Goal: Communication & Community: Connect with others

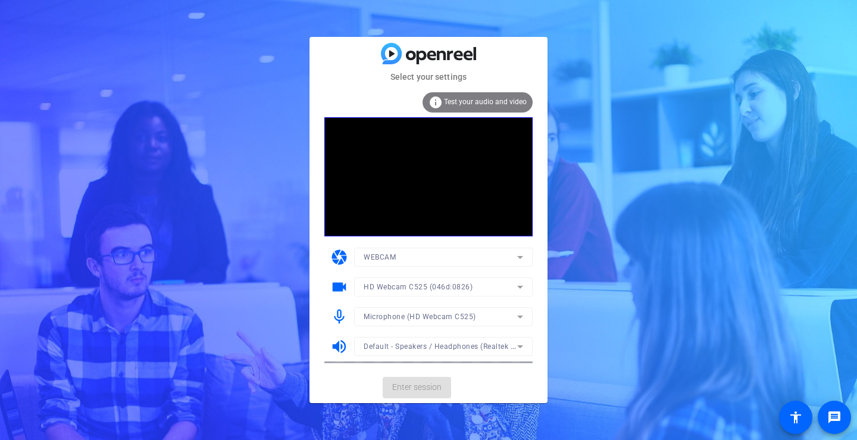
click at [414, 387] on mat-card-actions "Enter session" at bounding box center [429, 387] width 238 height 31
click at [415, 383] on span "Enter session" at bounding box center [416, 387] width 49 height 13
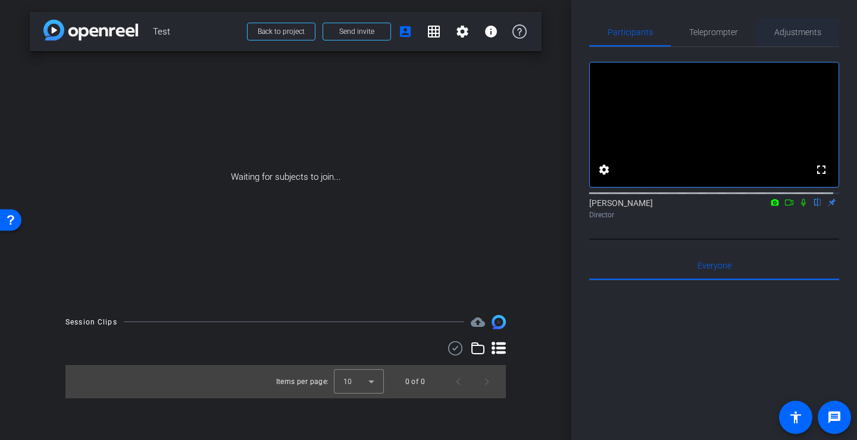
click at [786, 33] on span "Adjustments" at bounding box center [797, 32] width 47 height 8
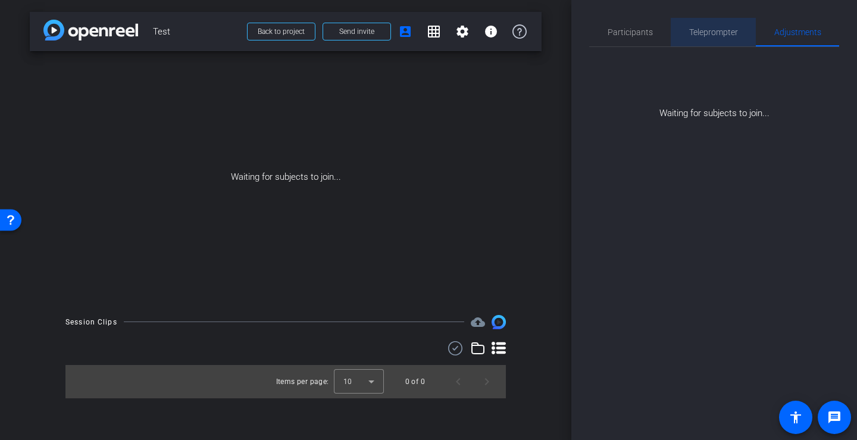
click at [719, 28] on span "Teleprompter" at bounding box center [713, 32] width 49 height 8
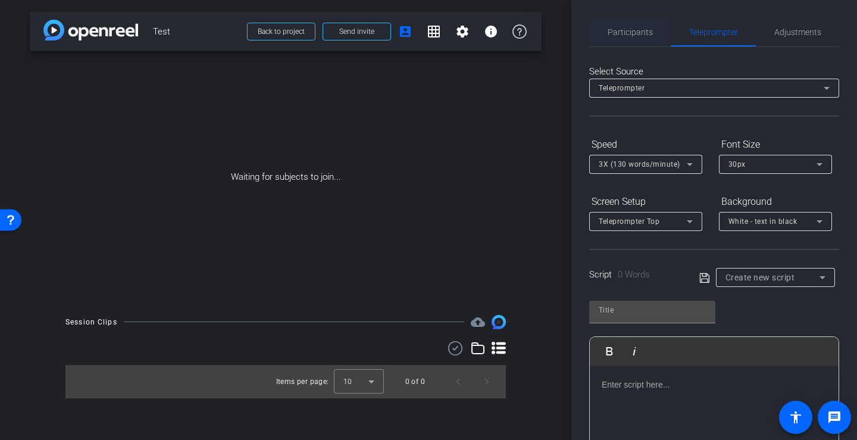
click at [630, 29] on span "Participants" at bounding box center [630, 32] width 45 height 8
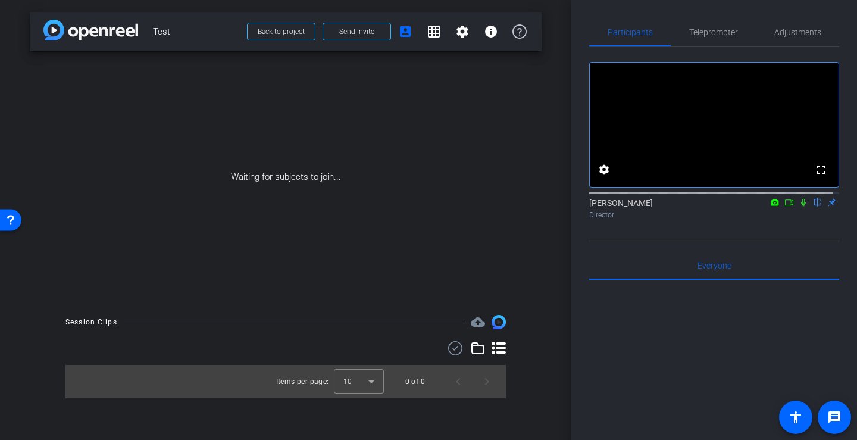
drag, startPoint x: 364, startPoint y: 271, endPoint x: 486, endPoint y: 109, distance: 203.2
click at [386, 257] on div "Waiting for subjects to join..." at bounding box center [286, 177] width 512 height 252
click at [406, 29] on mat-icon "account_box" at bounding box center [405, 31] width 14 height 14
click at [402, 30] on mat-icon "account_box" at bounding box center [405, 31] width 14 height 14
click at [430, 31] on mat-icon "grid_on" at bounding box center [434, 31] width 14 height 14
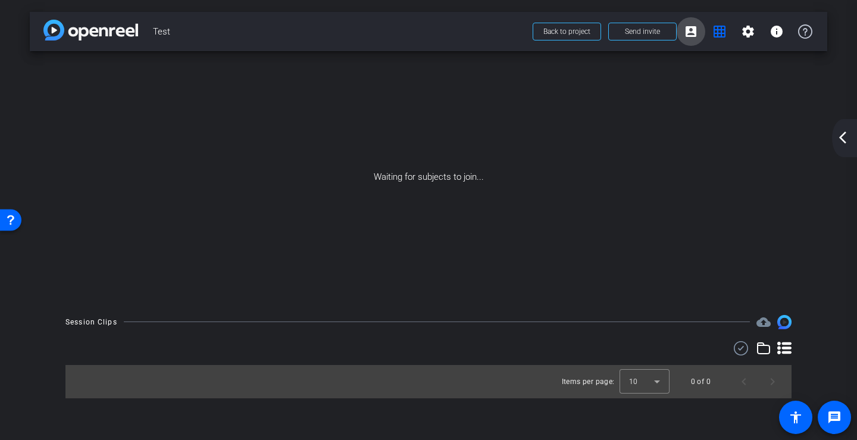
click at [692, 30] on mat-icon "account_box" at bounding box center [691, 31] width 14 height 14
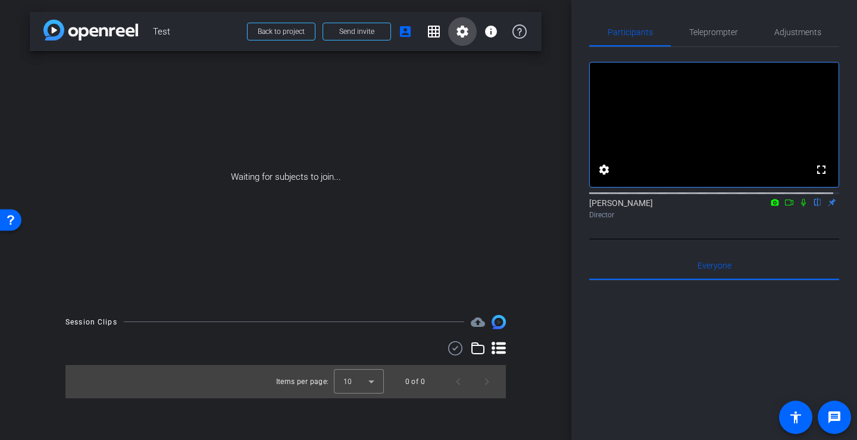
click at [454, 31] on span at bounding box center [462, 31] width 29 height 29
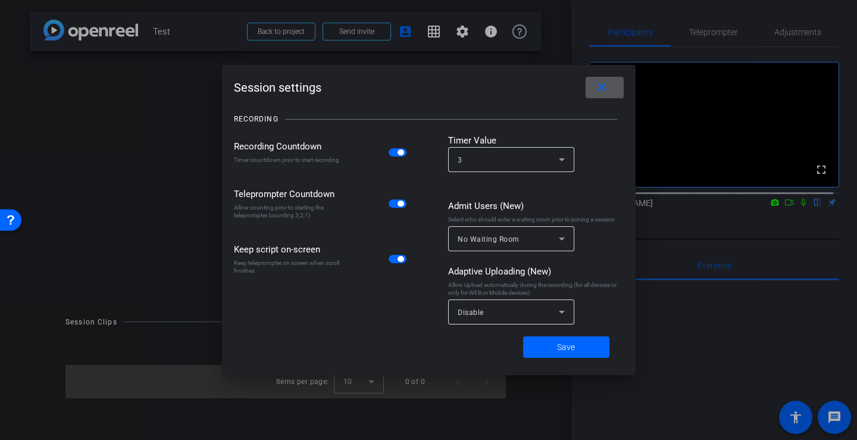
click at [545, 25] on div at bounding box center [428, 220] width 857 height 440
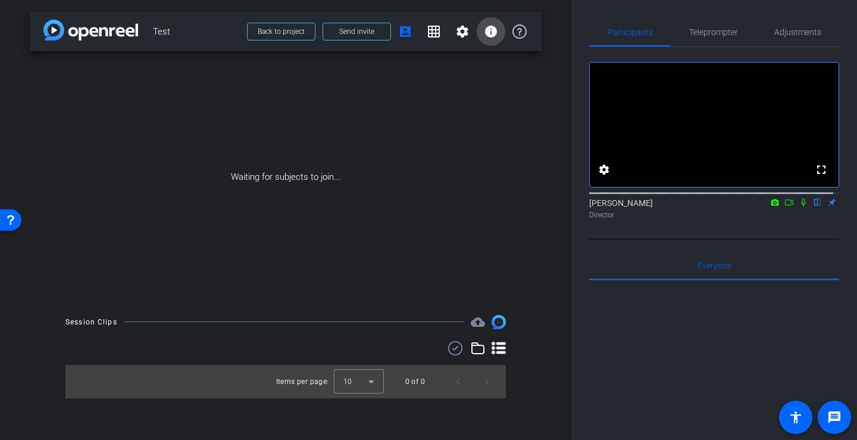
click at [493, 30] on mat-icon "info" at bounding box center [491, 31] width 14 height 14
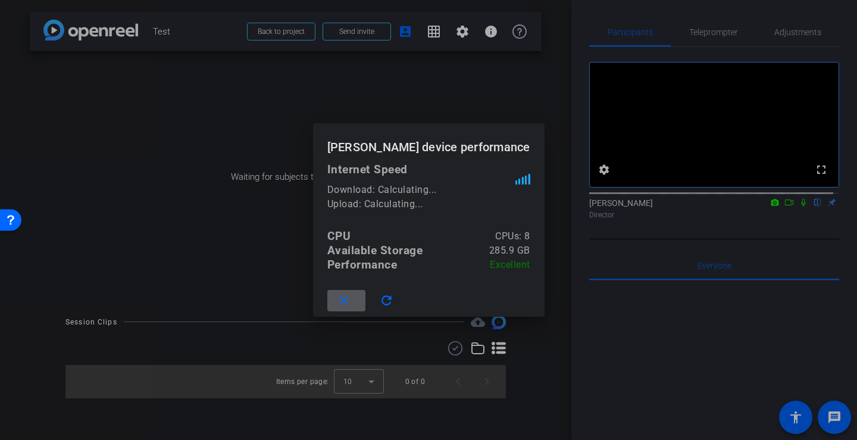
click at [363, 28] on div at bounding box center [428, 220] width 857 height 440
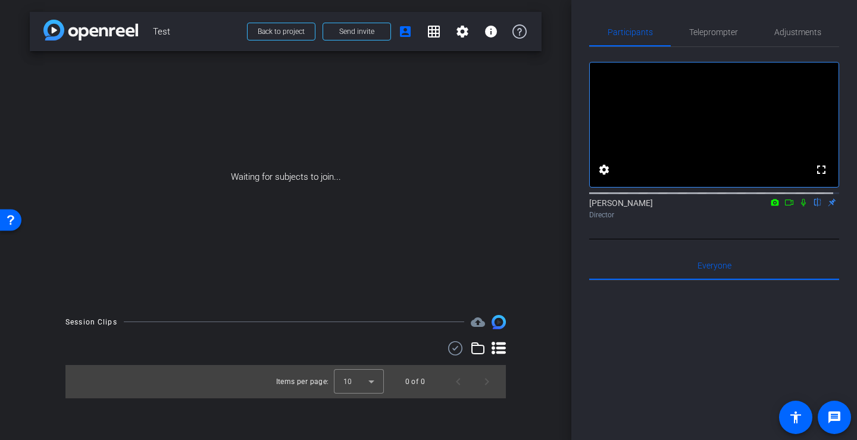
click at [363, 28] on span "Send invite" at bounding box center [356, 32] width 35 height 10
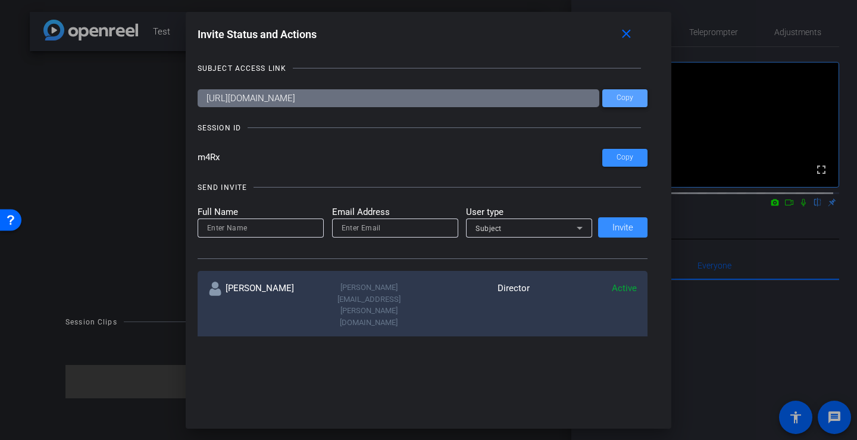
click at [623, 89] on span at bounding box center [624, 98] width 45 height 29
click at [637, 154] on span at bounding box center [624, 157] width 45 height 29
click at [627, 27] on mat-icon "close" at bounding box center [626, 34] width 15 height 15
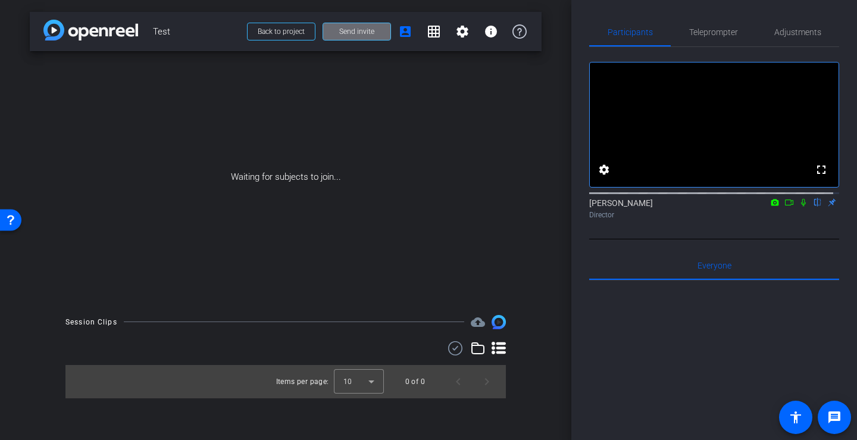
click at [365, 29] on span "Send invite" at bounding box center [356, 32] width 35 height 10
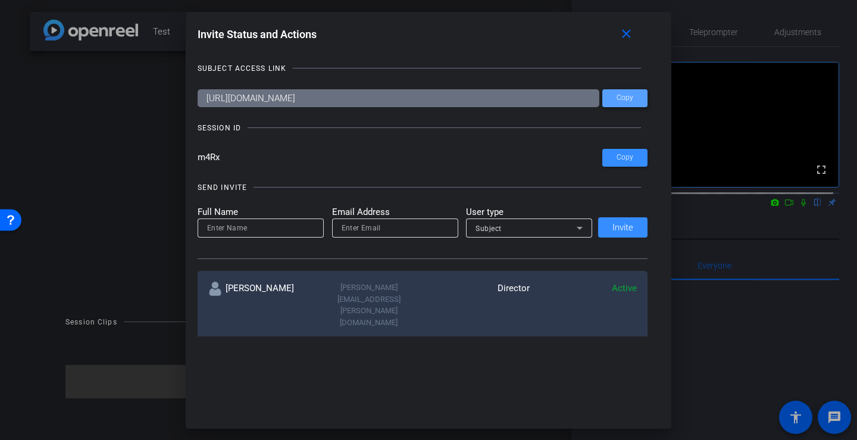
click at [623, 101] on span "Copy" at bounding box center [625, 97] width 17 height 9
click at [627, 38] on mat-icon "close" at bounding box center [626, 34] width 15 height 15
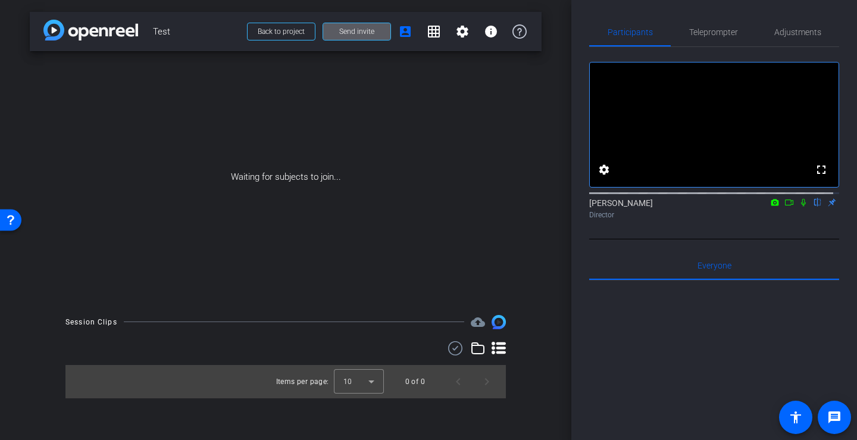
click at [353, 29] on span "Send invite" at bounding box center [356, 32] width 35 height 10
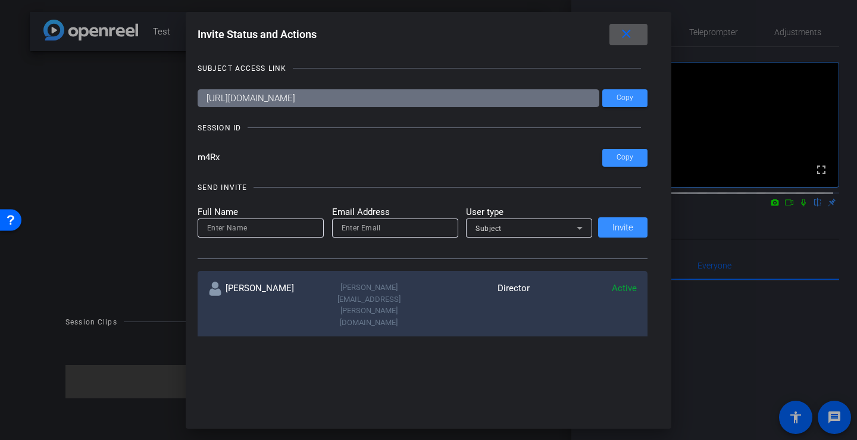
click at [291, 233] on input at bounding box center [260, 228] width 107 height 14
type input "[PERSON_NAME]"
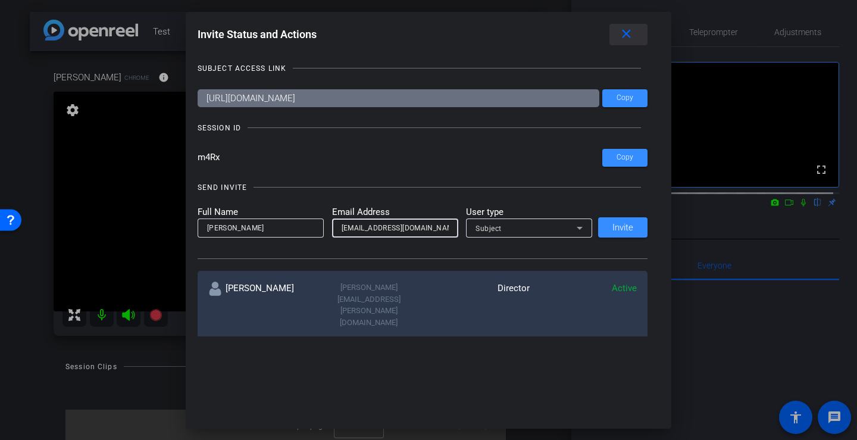
type input "[EMAIL_ADDRESS][DOMAIN_NAME]"
click at [628, 31] on mat-icon "close" at bounding box center [626, 34] width 15 height 15
